Goal: Navigation & Orientation: Find specific page/section

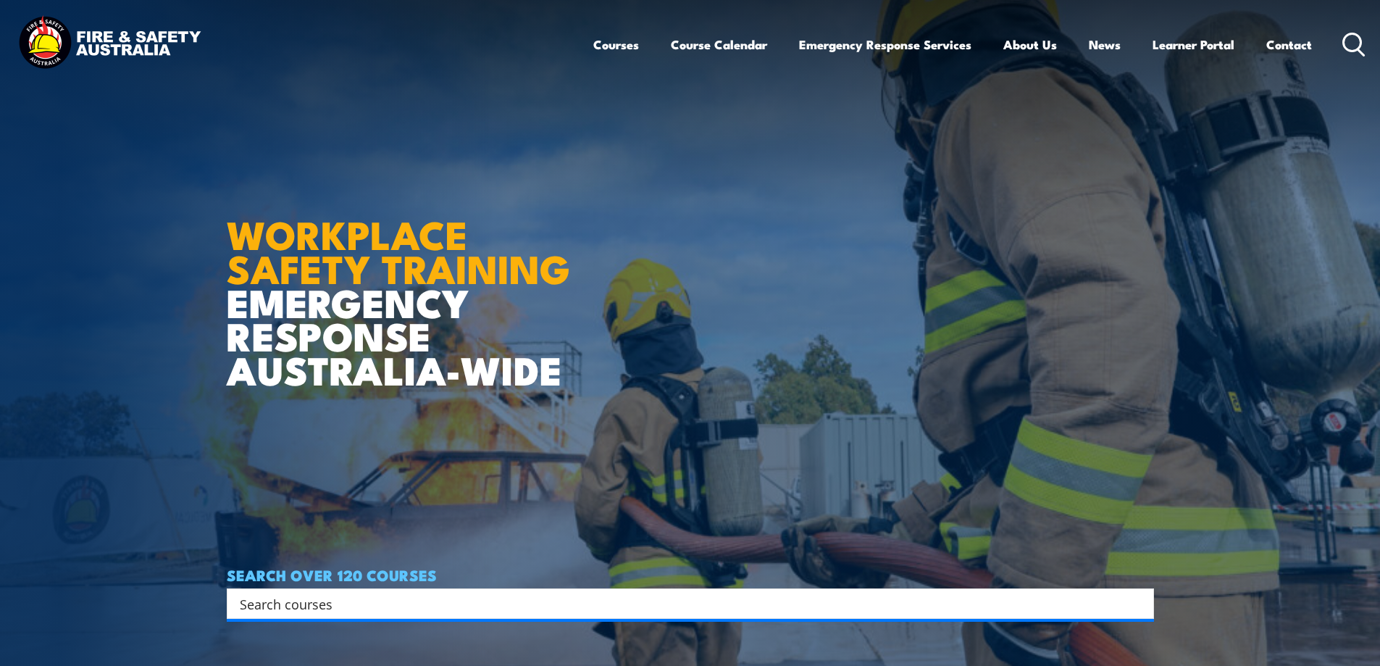
click at [1217, 46] on link "Learner Portal" at bounding box center [1194, 44] width 82 height 38
click at [1330, 348] on img at bounding box center [690, 333] width 1380 height 666
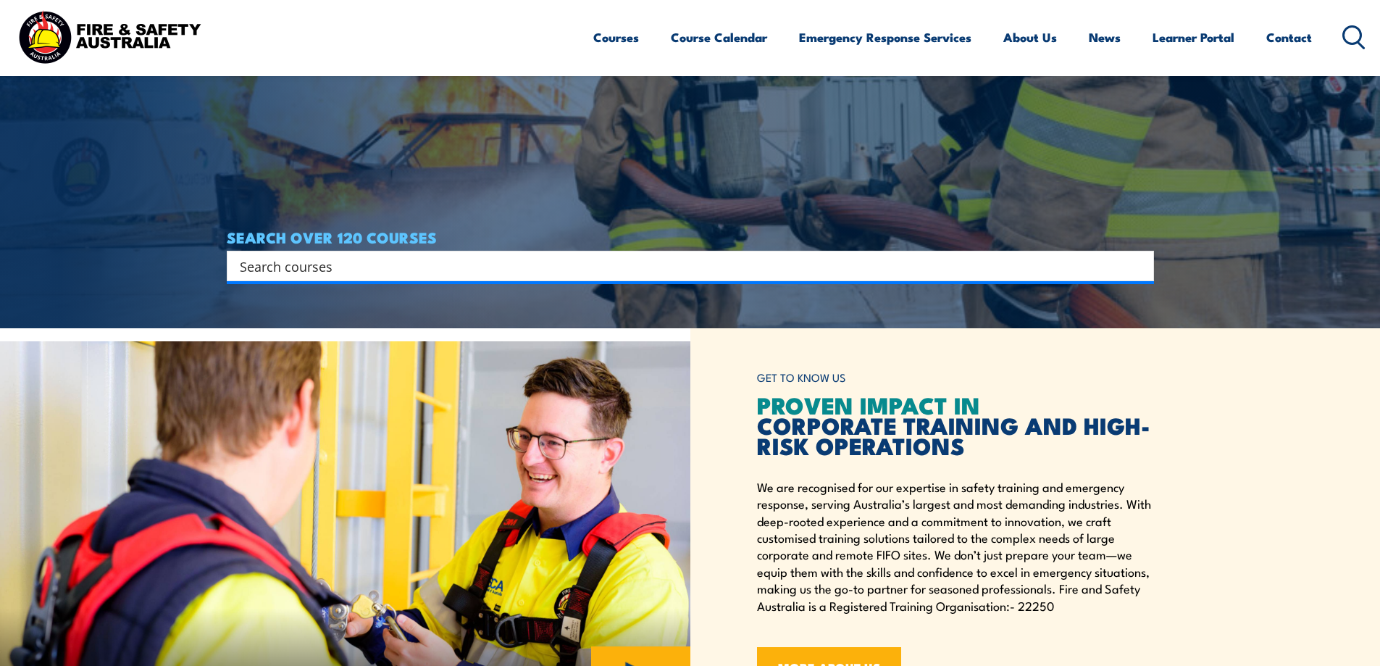
scroll to position [435, 0]
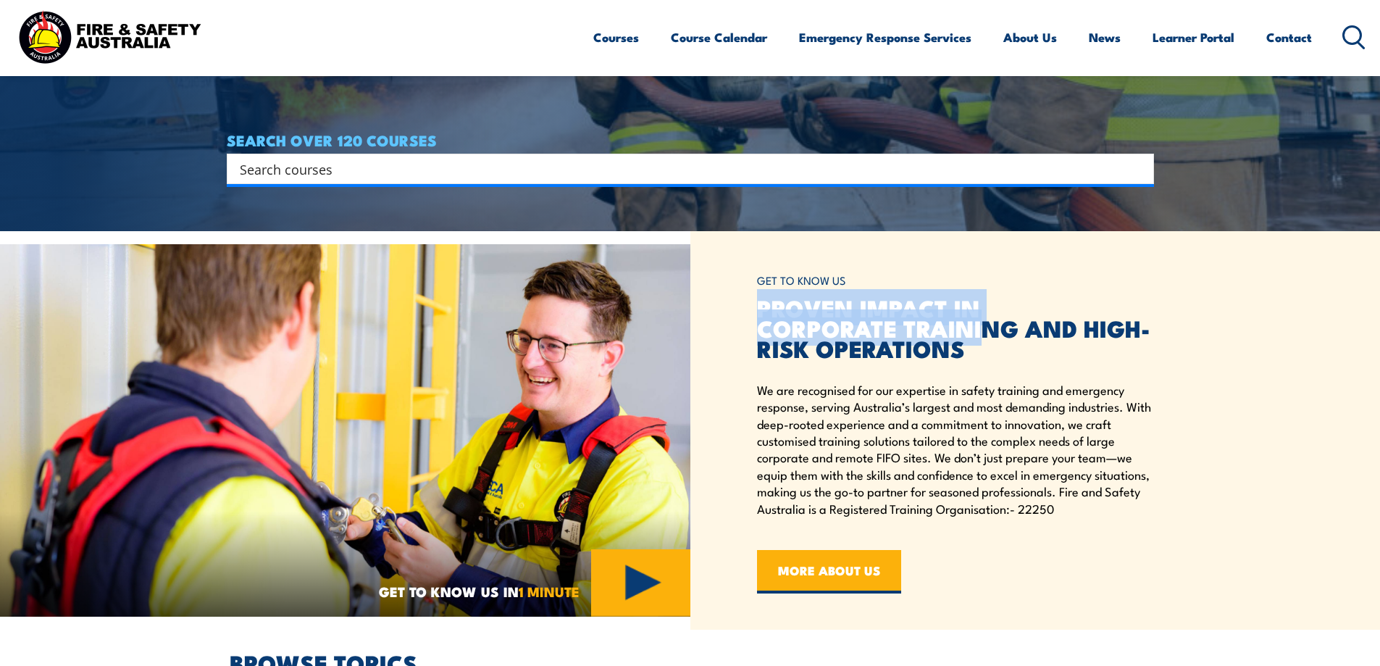
drag, startPoint x: 755, startPoint y: 309, endPoint x: 974, endPoint y: 312, distance: 219.5
click at [974, 312] on div "GET TO KNOW US PROVEN IMPACT IN CORPORATE TRAINING AND HIGH-RISK OPERATIONS We …" at bounding box center [1035, 430] width 690 height 398
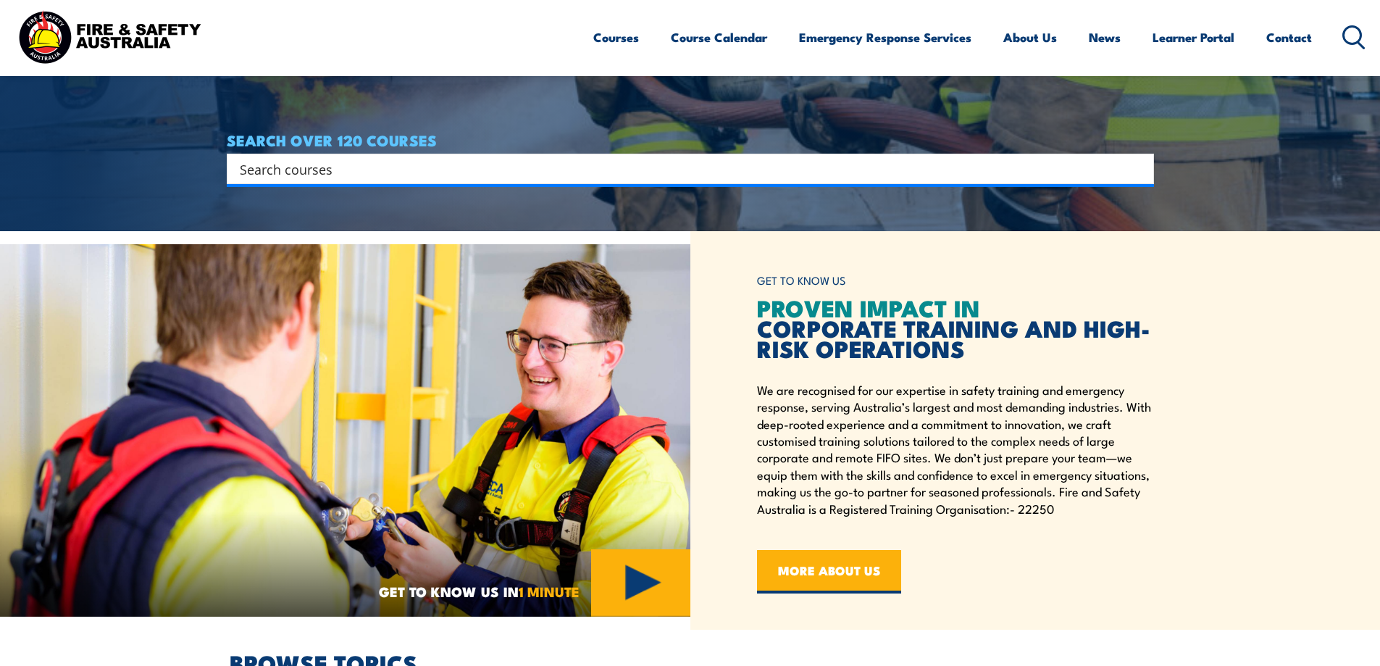
click at [1001, 364] on div "GET TO KNOW US PROVEN IMPACT IN CORPORATE TRAINING AND HIGH-RISK OPERATIONS We …" at bounding box center [963, 430] width 412 height 326
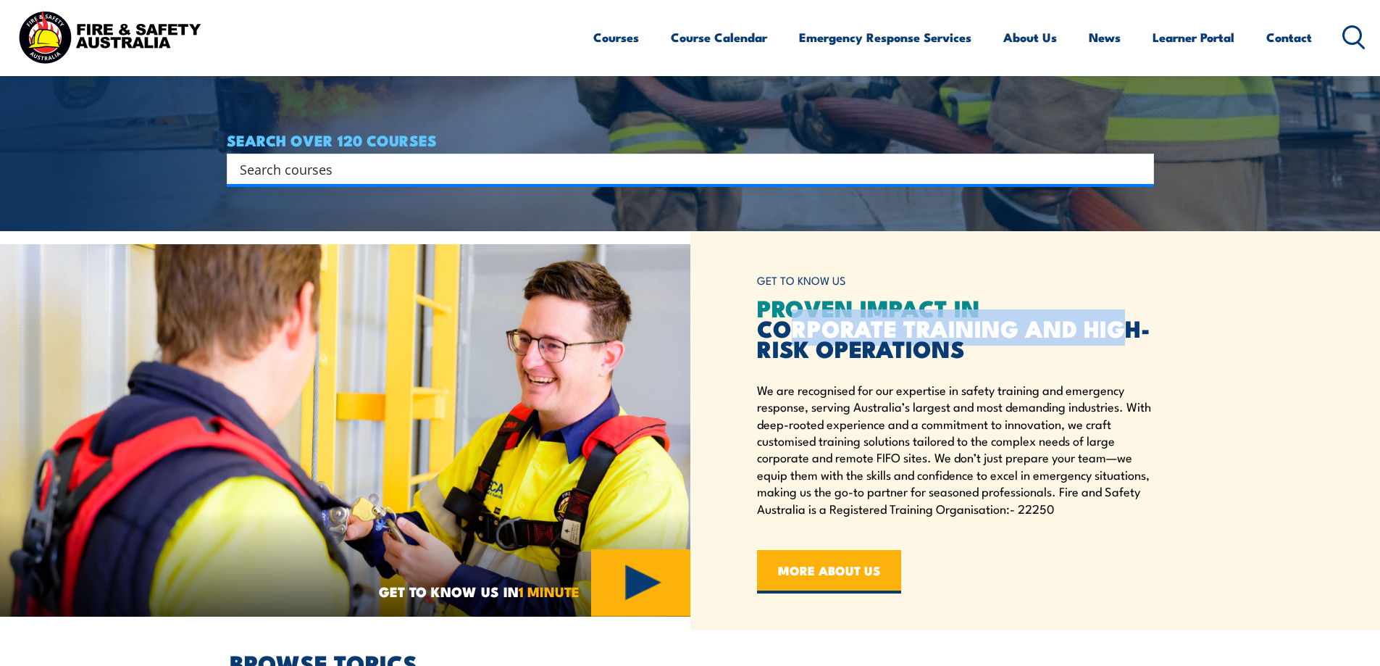
drag, startPoint x: 820, startPoint y: 333, endPoint x: 1108, endPoint y: 338, distance: 287.7
click at [1108, 338] on h2 "PROVEN IMPACT IN CORPORATE TRAINING AND HIGH-RISK OPERATIONS" at bounding box center [955, 327] width 397 height 61
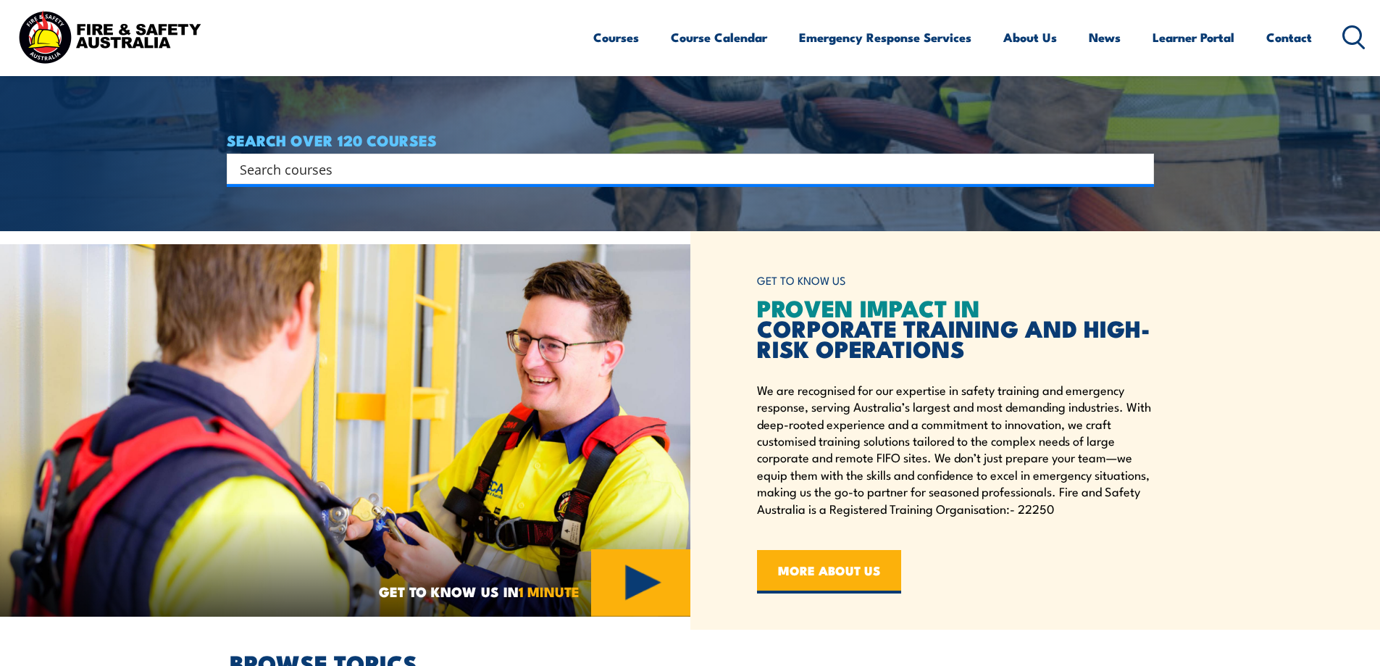
click at [1100, 364] on div "GET TO KNOW US PROVEN IMPACT IN CORPORATE TRAINING AND HIGH-RISK OPERATIONS We …" at bounding box center [963, 430] width 412 height 326
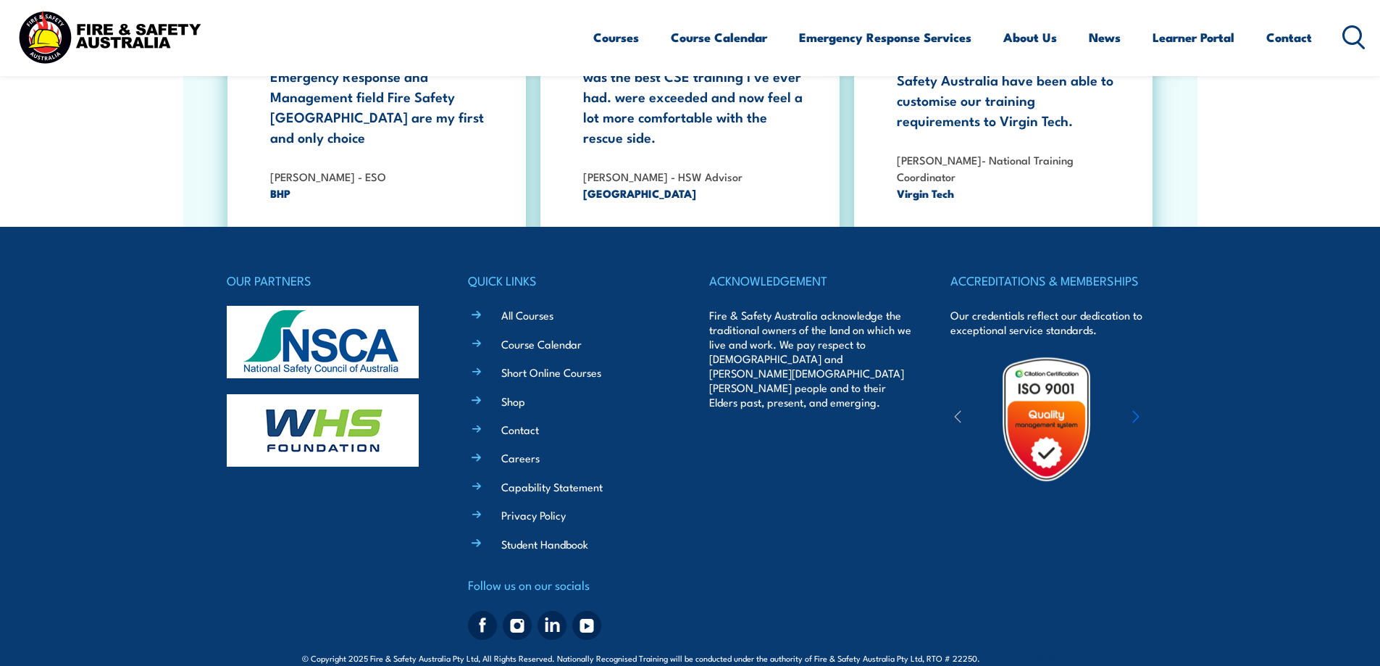
scroll to position [2651, 0]
